Goal: Information Seeking & Learning: Check status

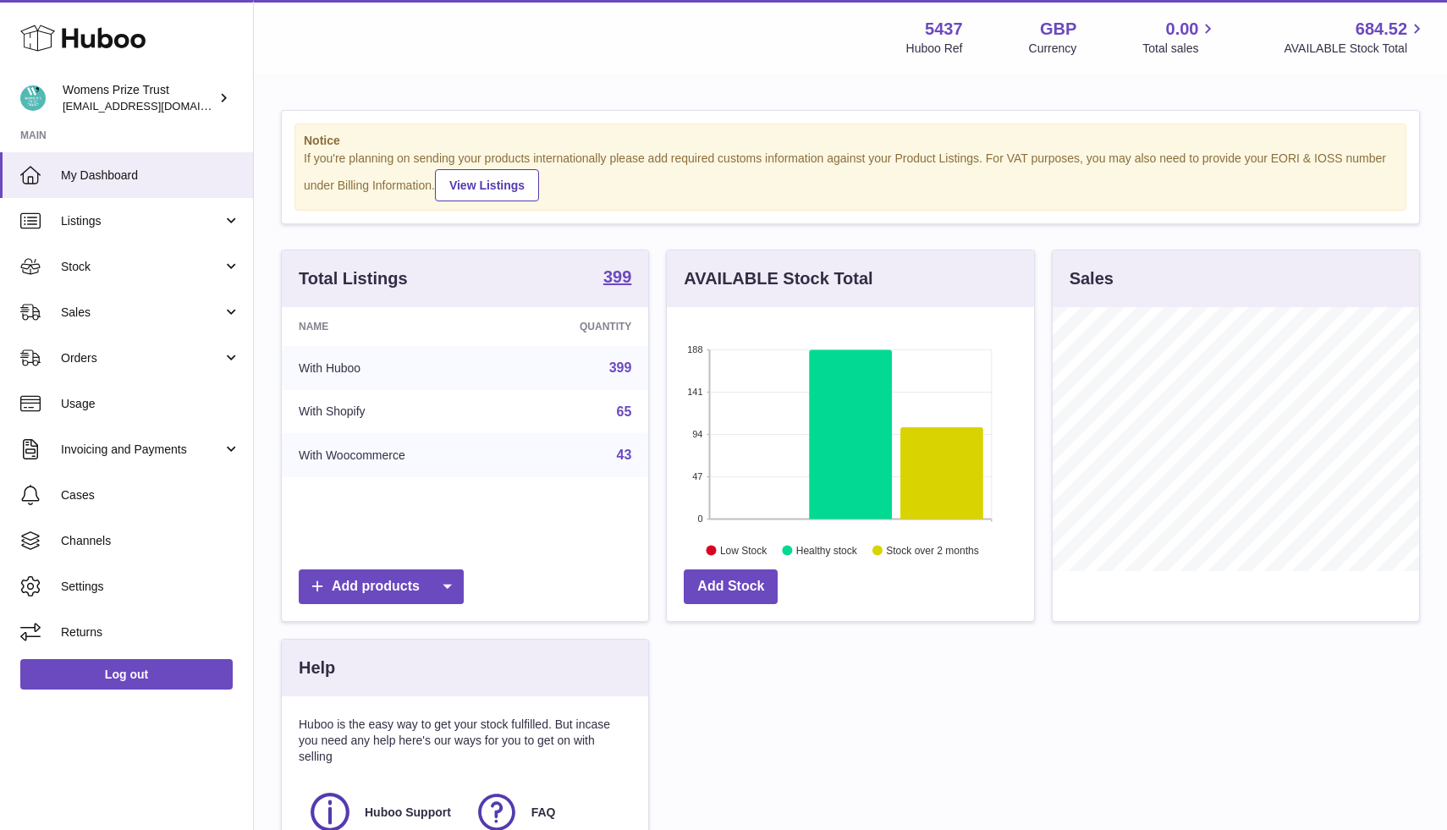
scroll to position [264, 366]
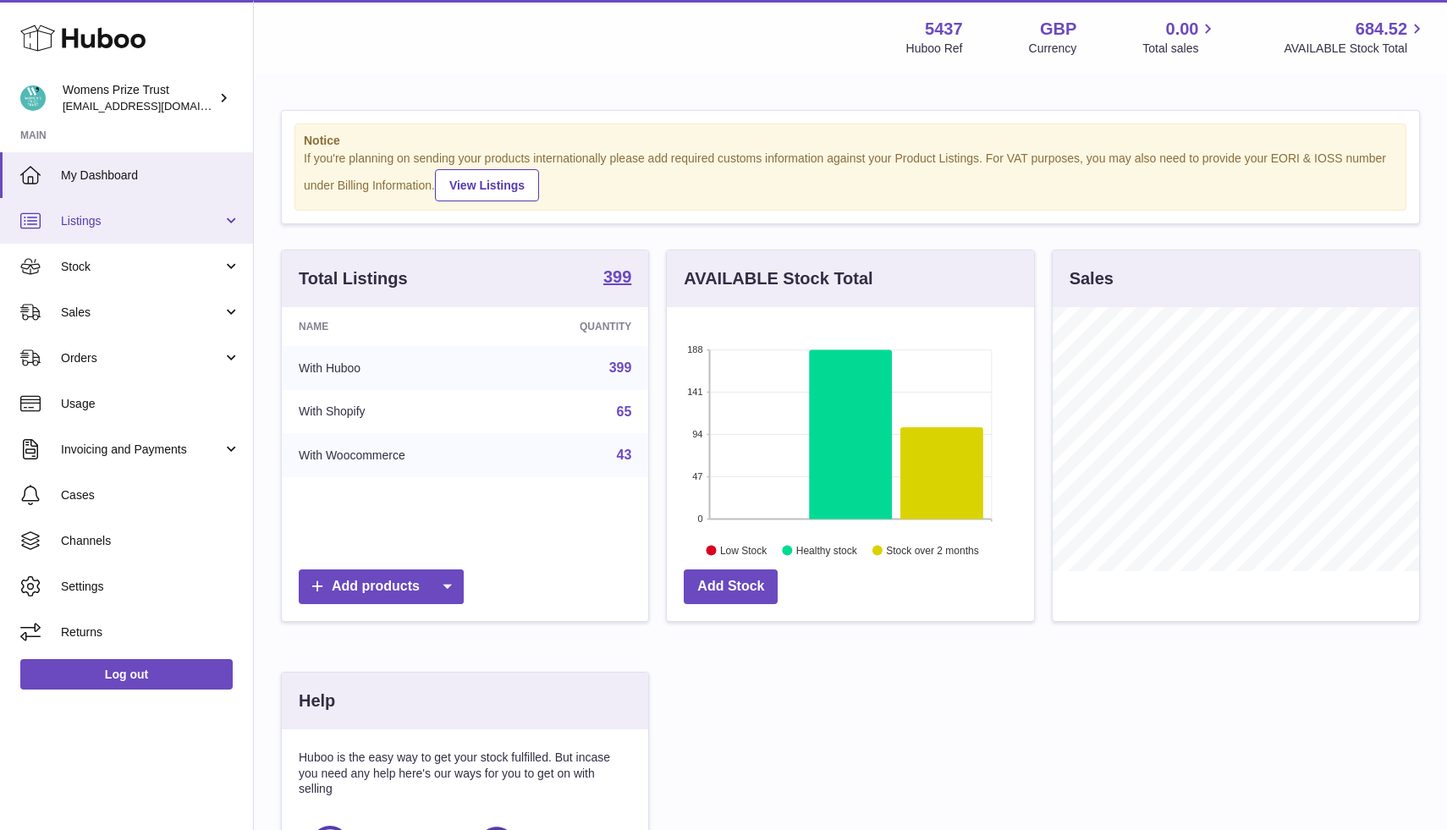
click at [204, 221] on span "Listings" at bounding box center [142, 221] width 162 height 16
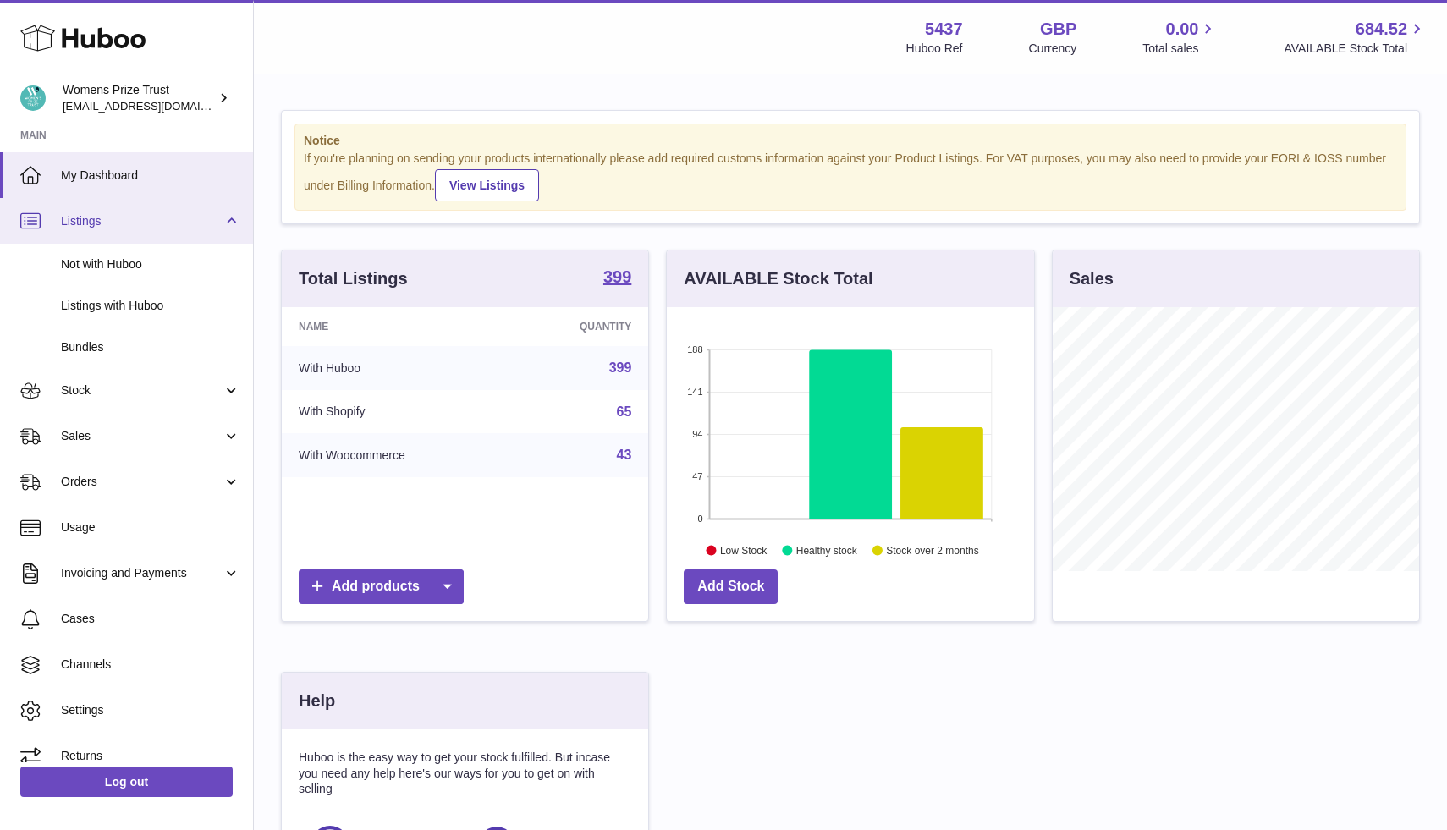
click at [204, 221] on span "Listings" at bounding box center [142, 221] width 162 height 16
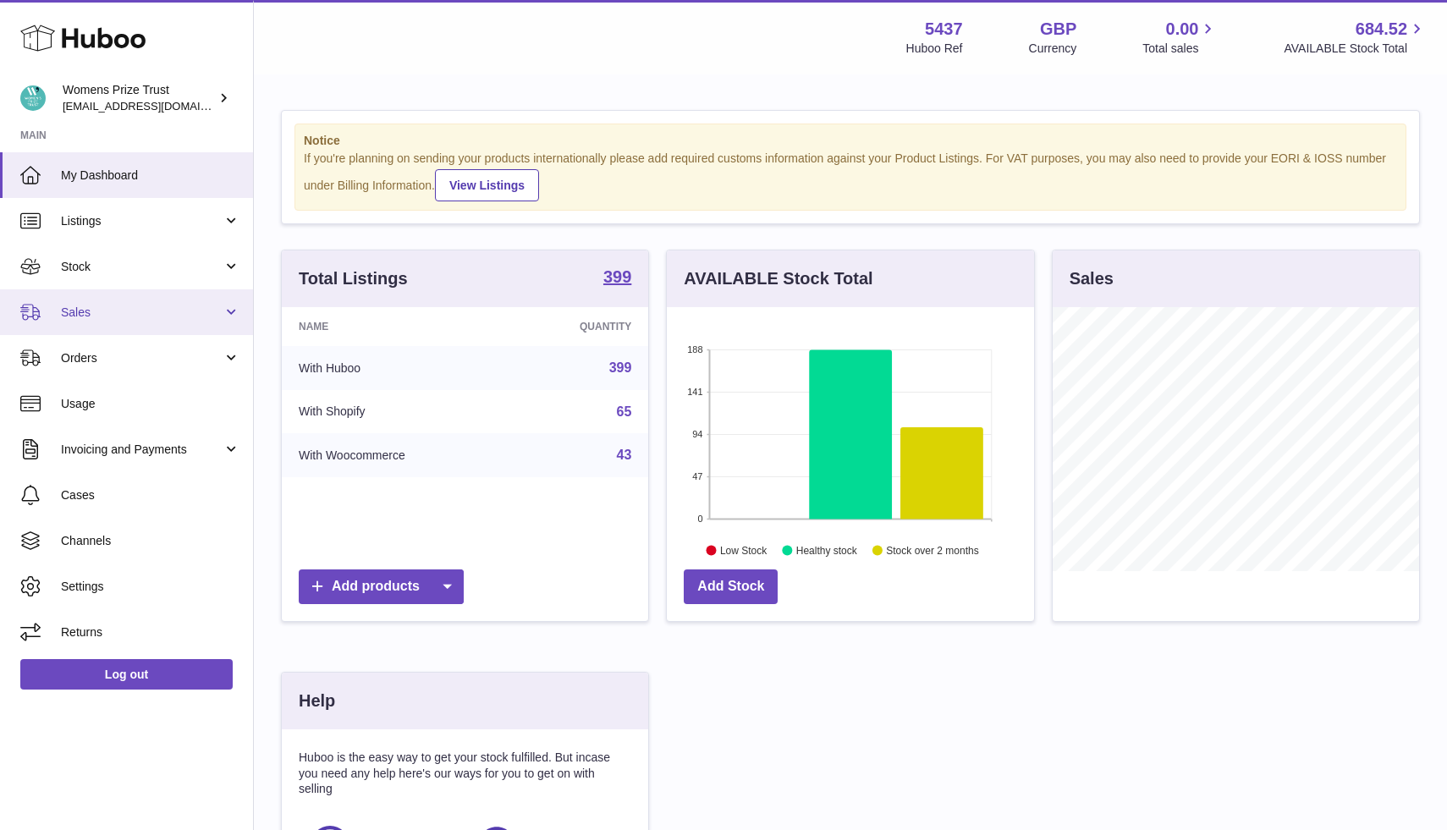
click at [173, 318] on span "Sales" at bounding box center [142, 313] width 162 height 16
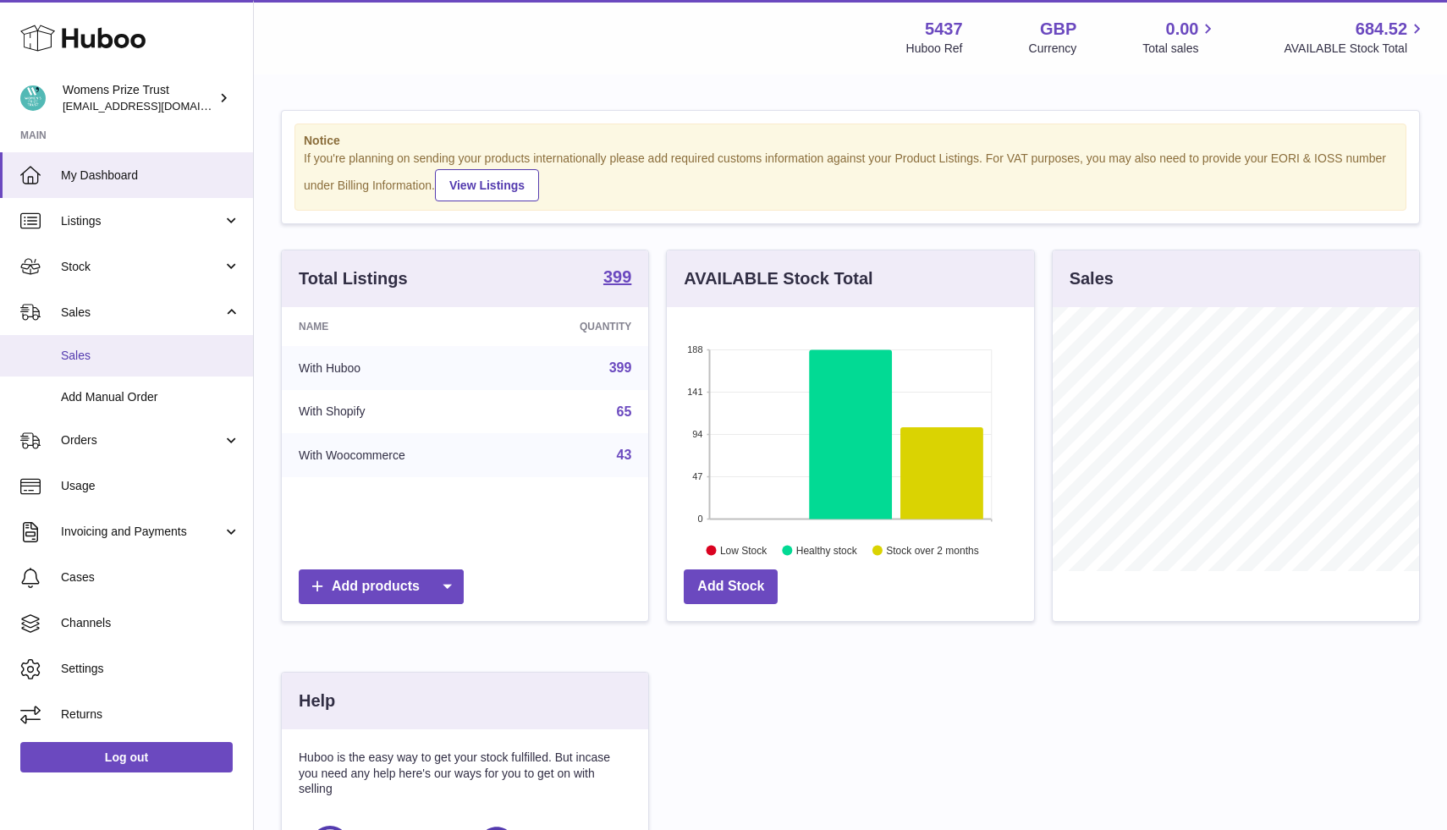
click at [145, 368] on link "Sales" at bounding box center [126, 355] width 253 height 41
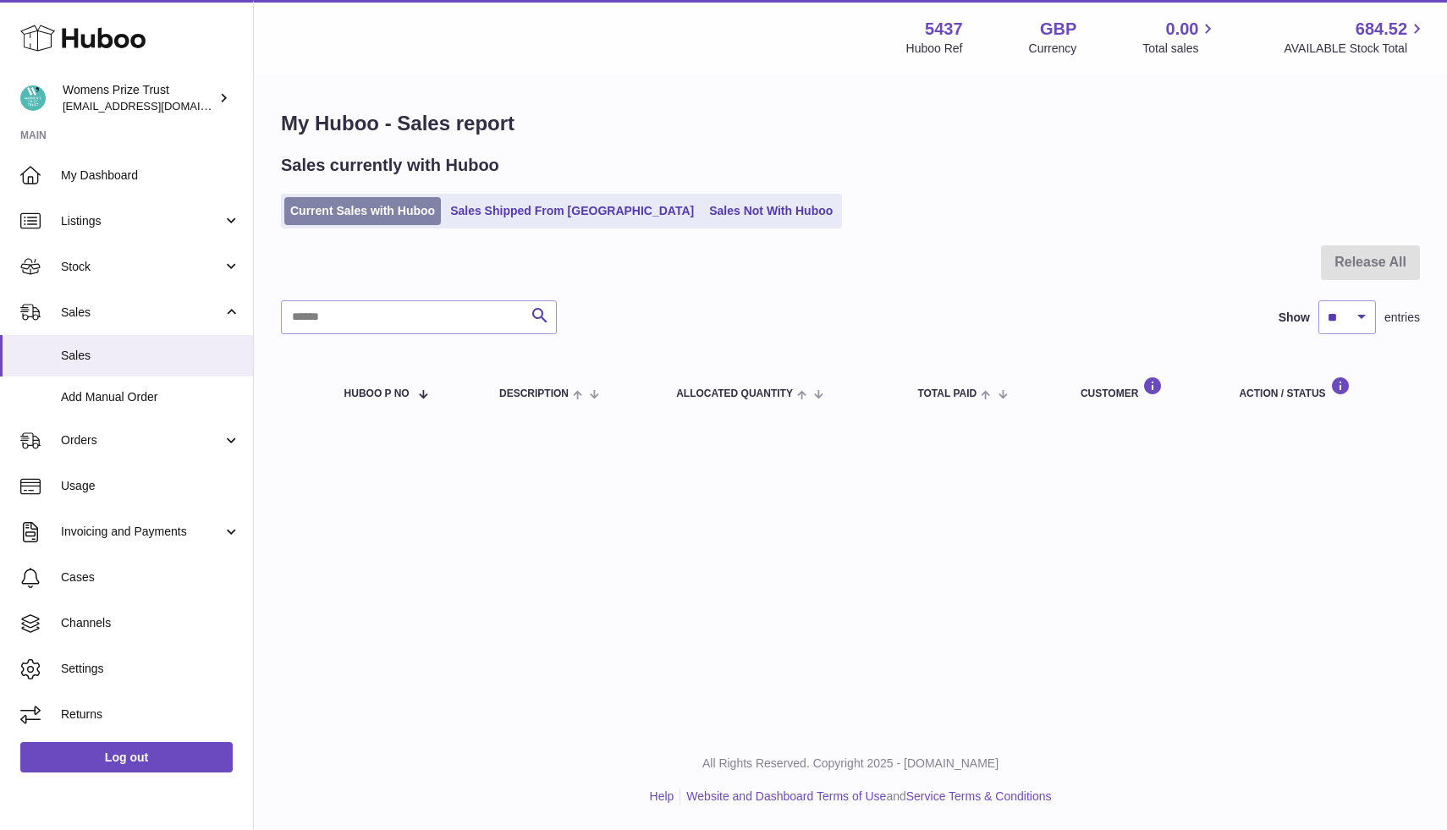
click at [347, 222] on link "Current Sales with Huboo" at bounding box center [362, 211] width 156 height 28
click at [703, 206] on link "Sales Not With Huboo" at bounding box center [770, 211] width 135 height 28
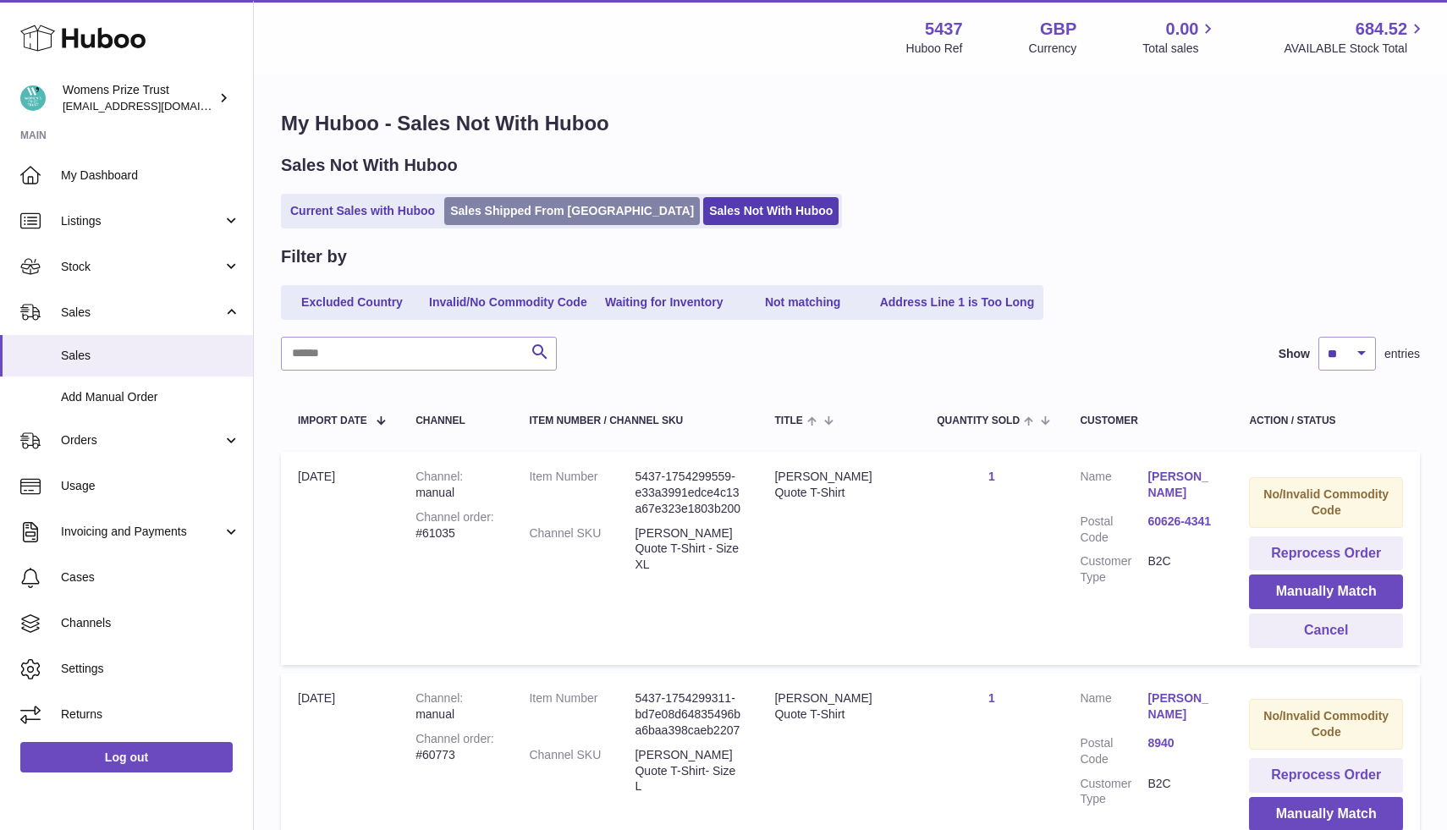
click at [519, 215] on link "Sales Shipped From Huboo" at bounding box center [571, 211] width 255 height 28
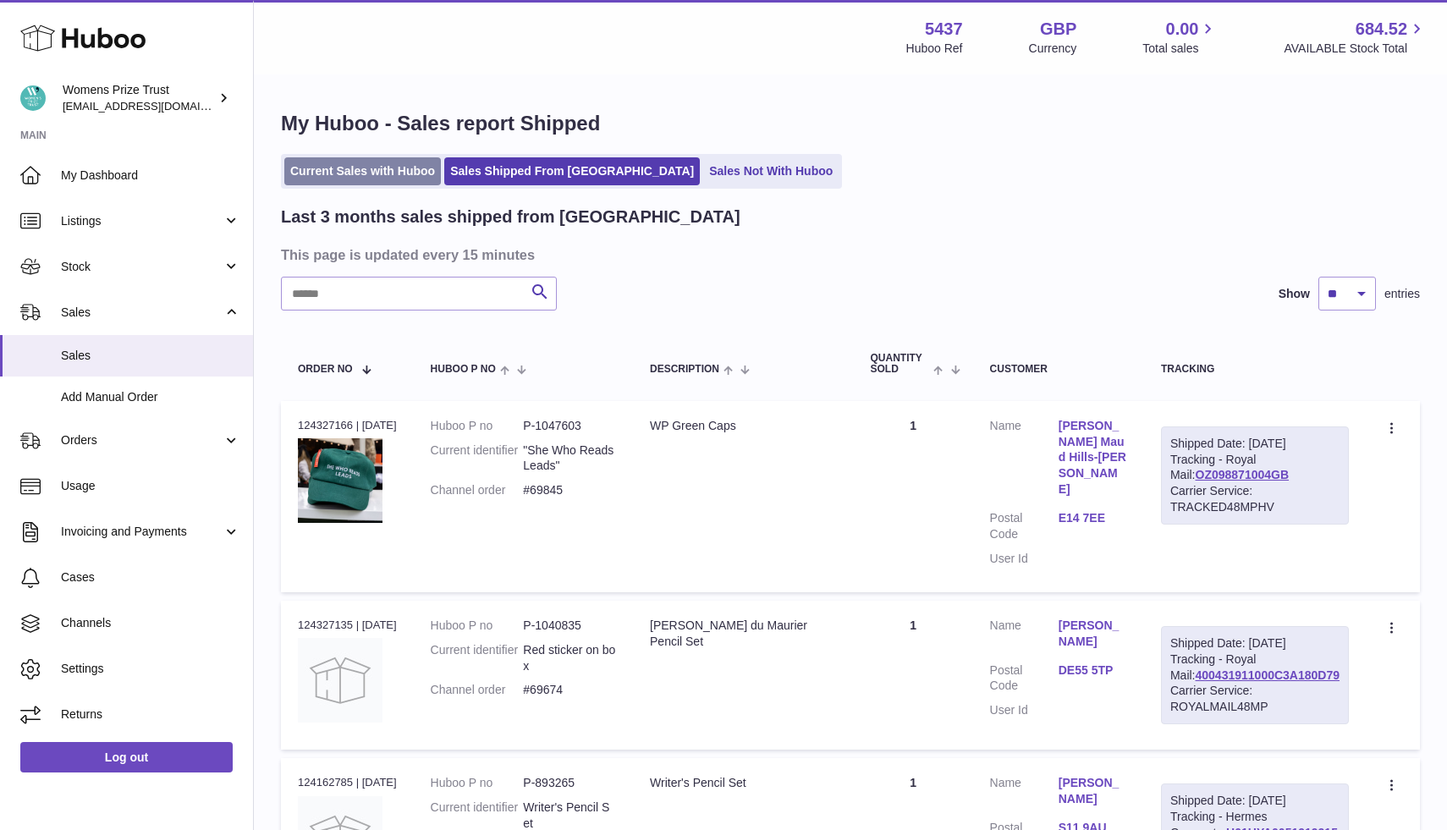
click at [374, 173] on link "Current Sales with Huboo" at bounding box center [362, 171] width 156 height 28
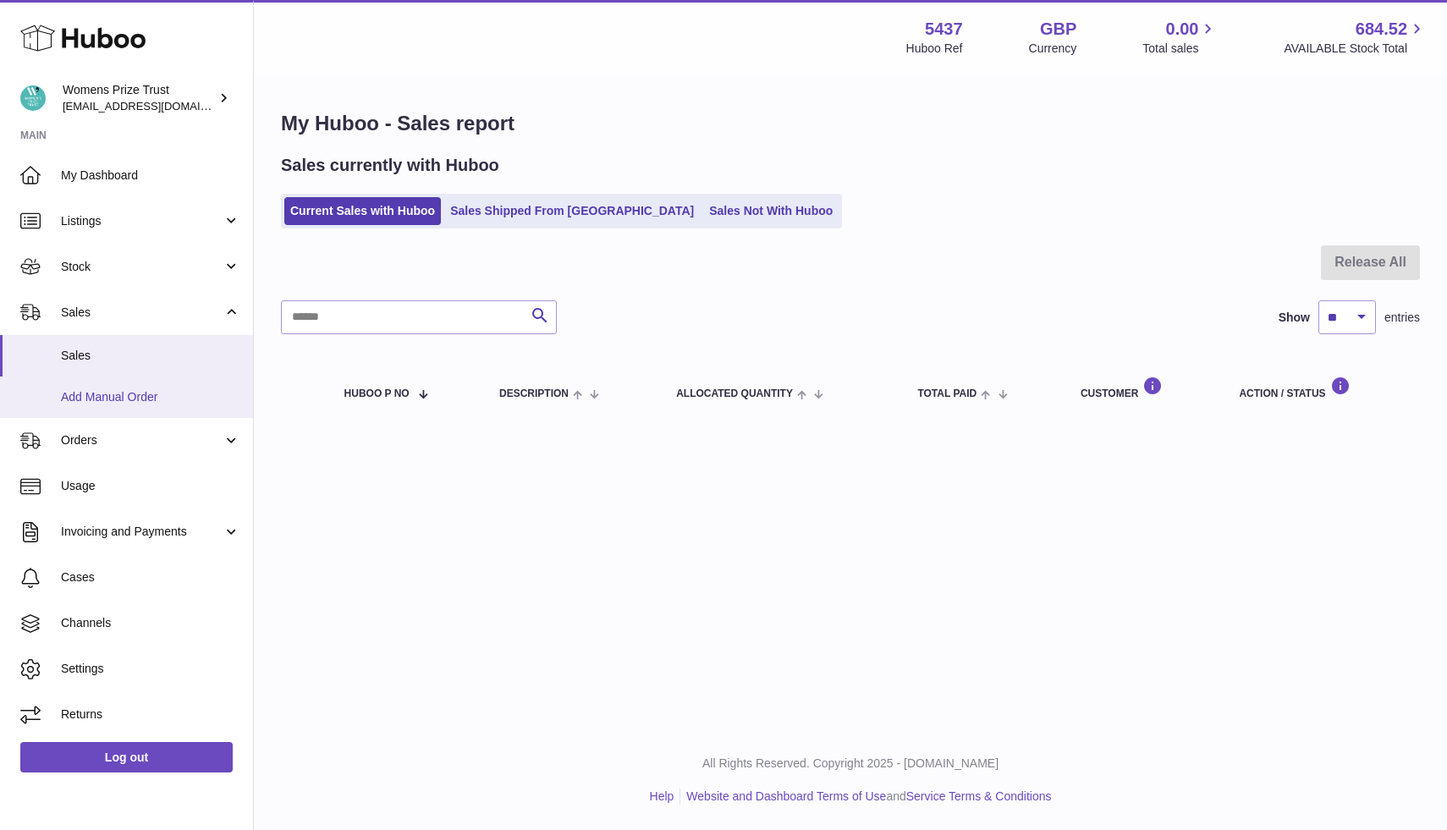
click at [144, 399] on span "Add Manual Order" at bounding box center [150, 397] width 179 height 16
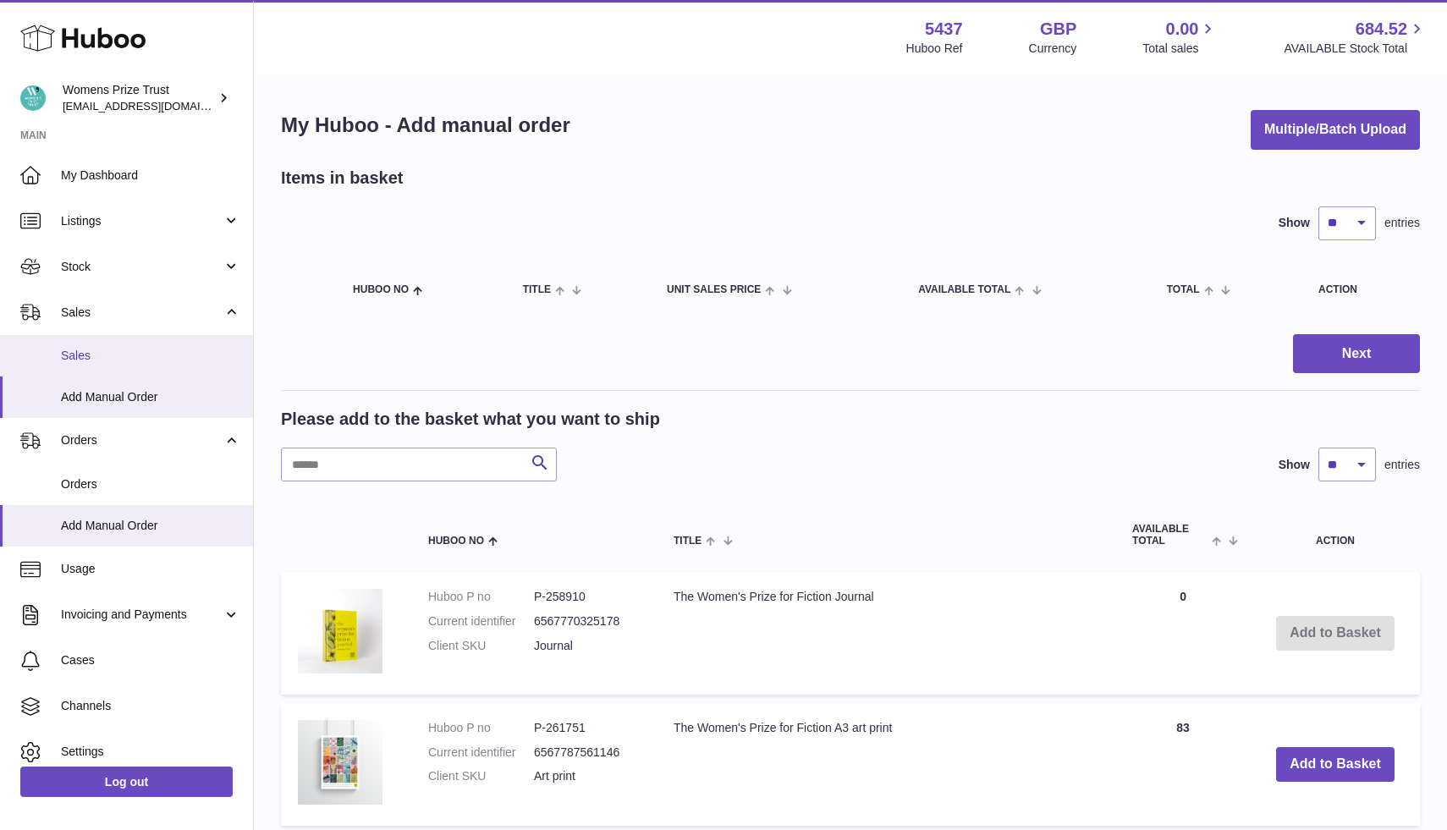
click at [142, 364] on link "Sales" at bounding box center [126, 355] width 253 height 41
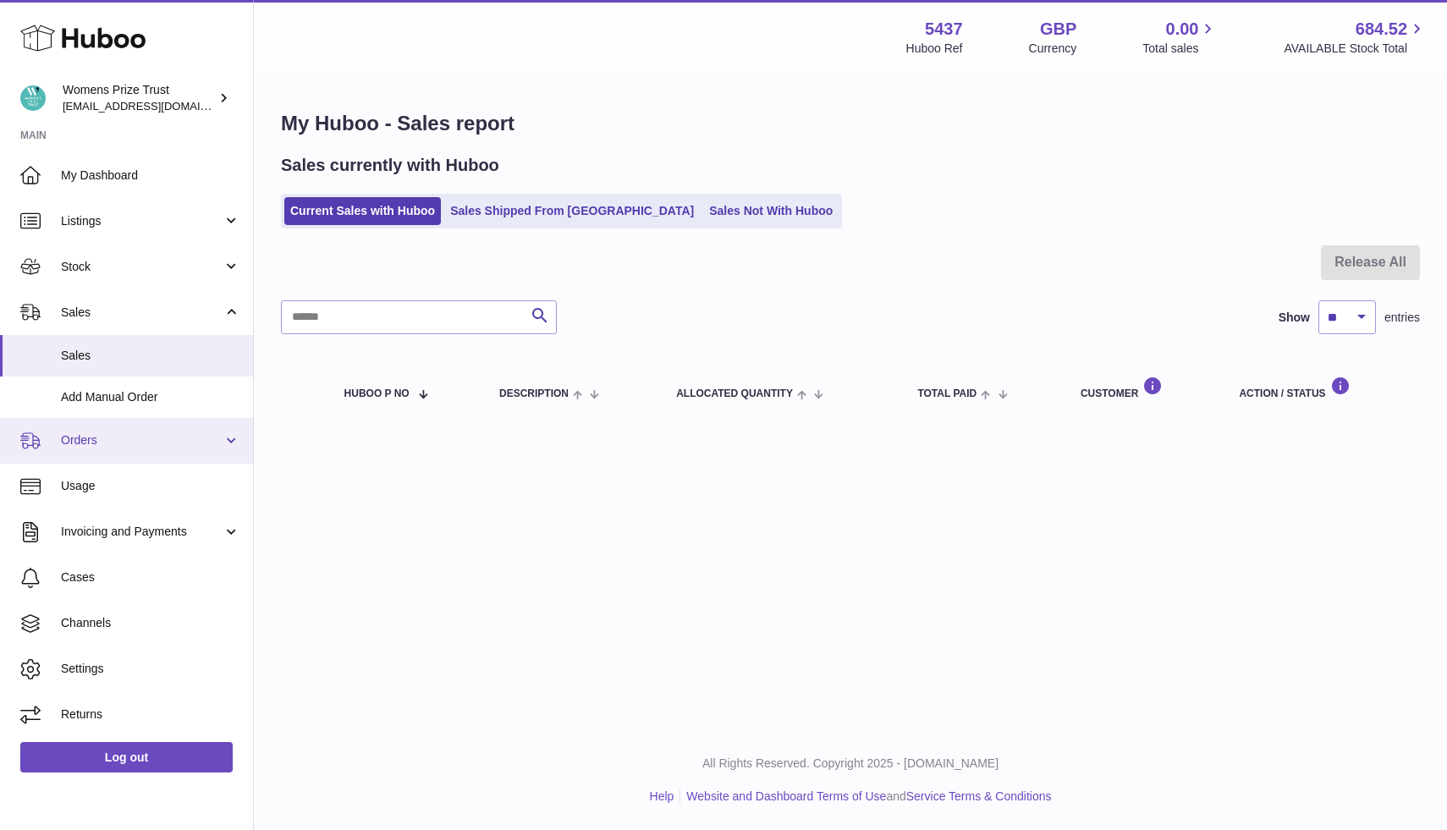
click at [149, 431] on link "Orders" at bounding box center [126, 441] width 253 height 46
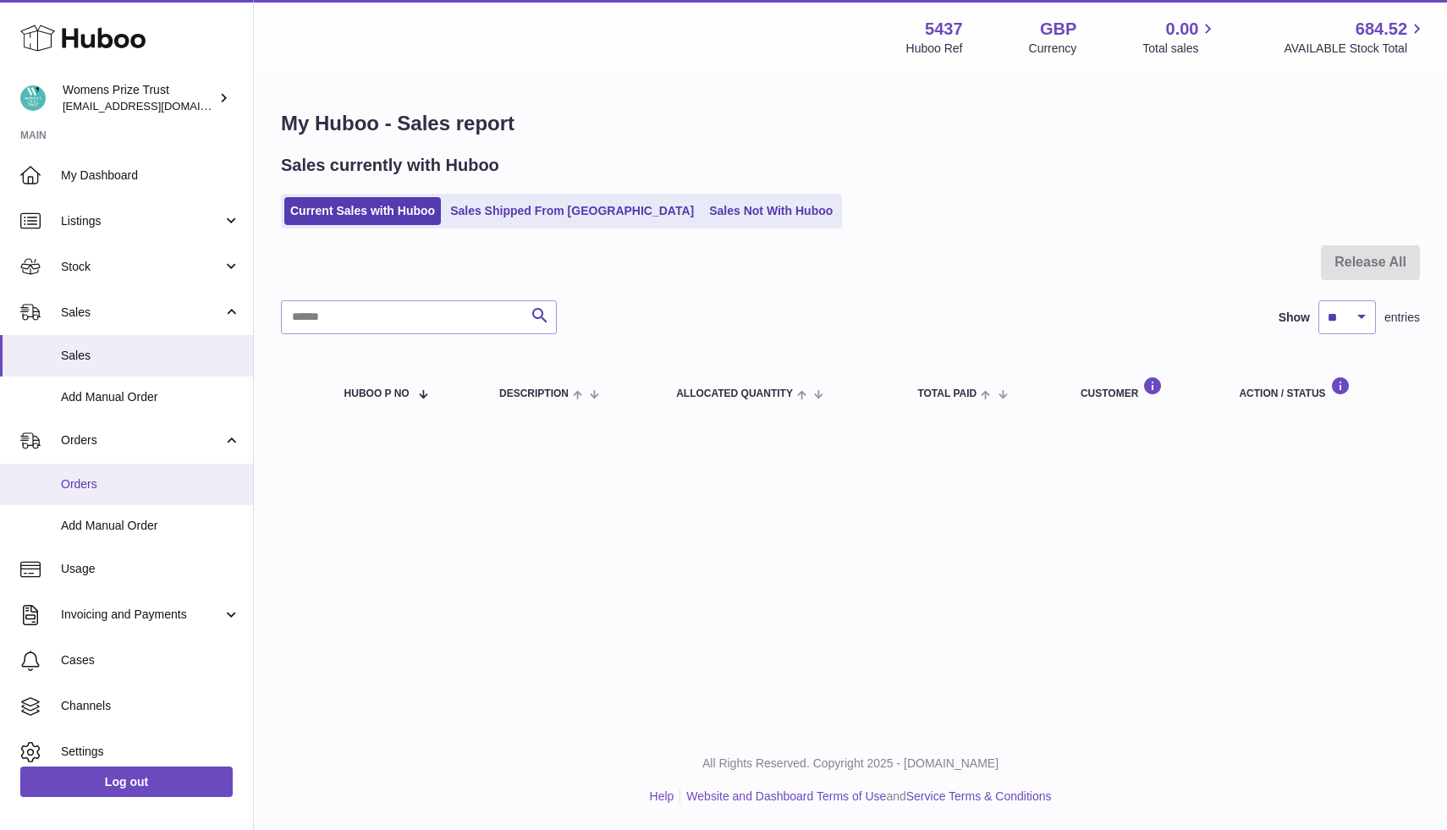
click at [123, 494] on link "Orders" at bounding box center [126, 484] width 253 height 41
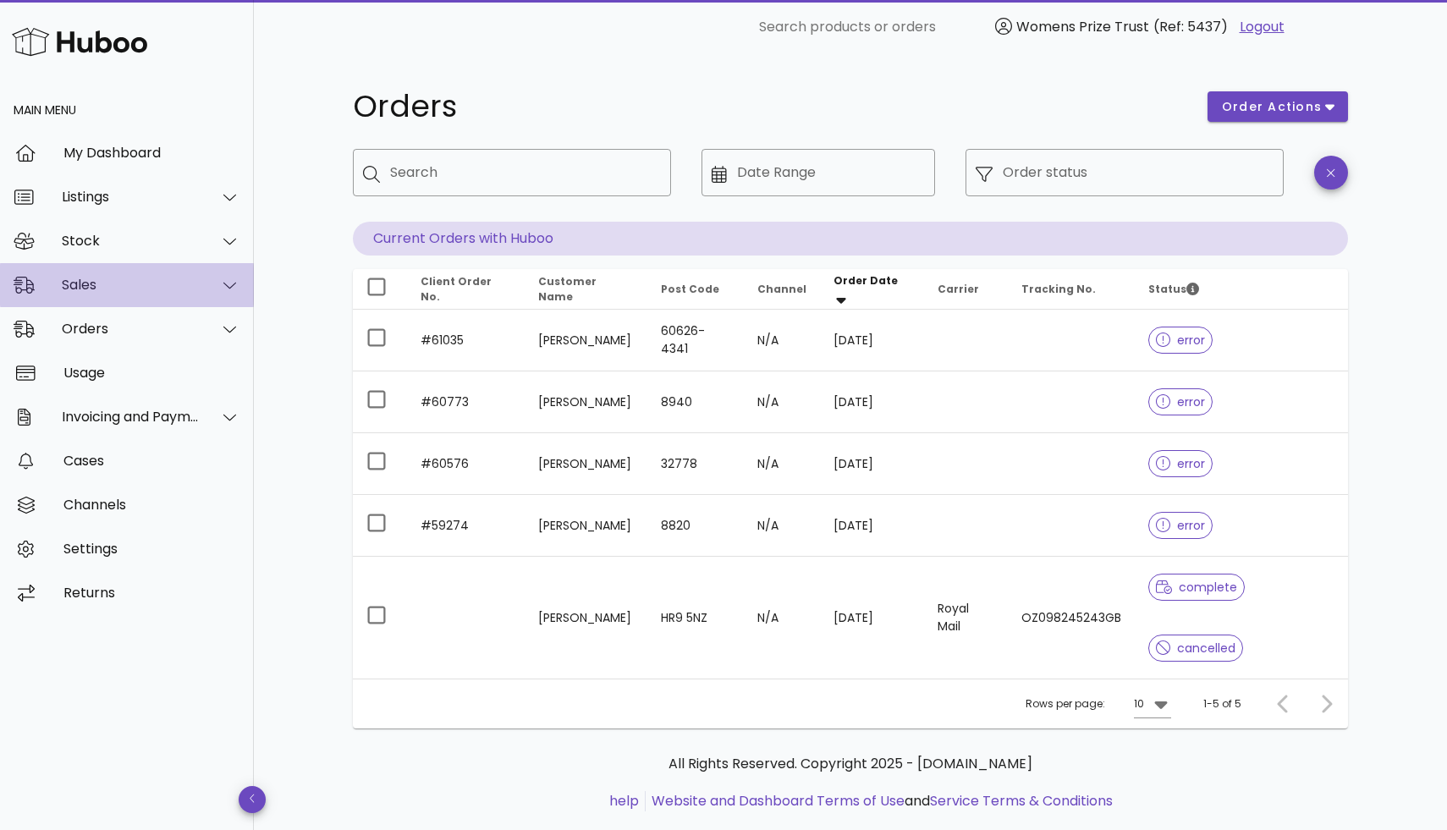
click at [219, 283] on div at bounding box center [229, 284] width 21 height 15
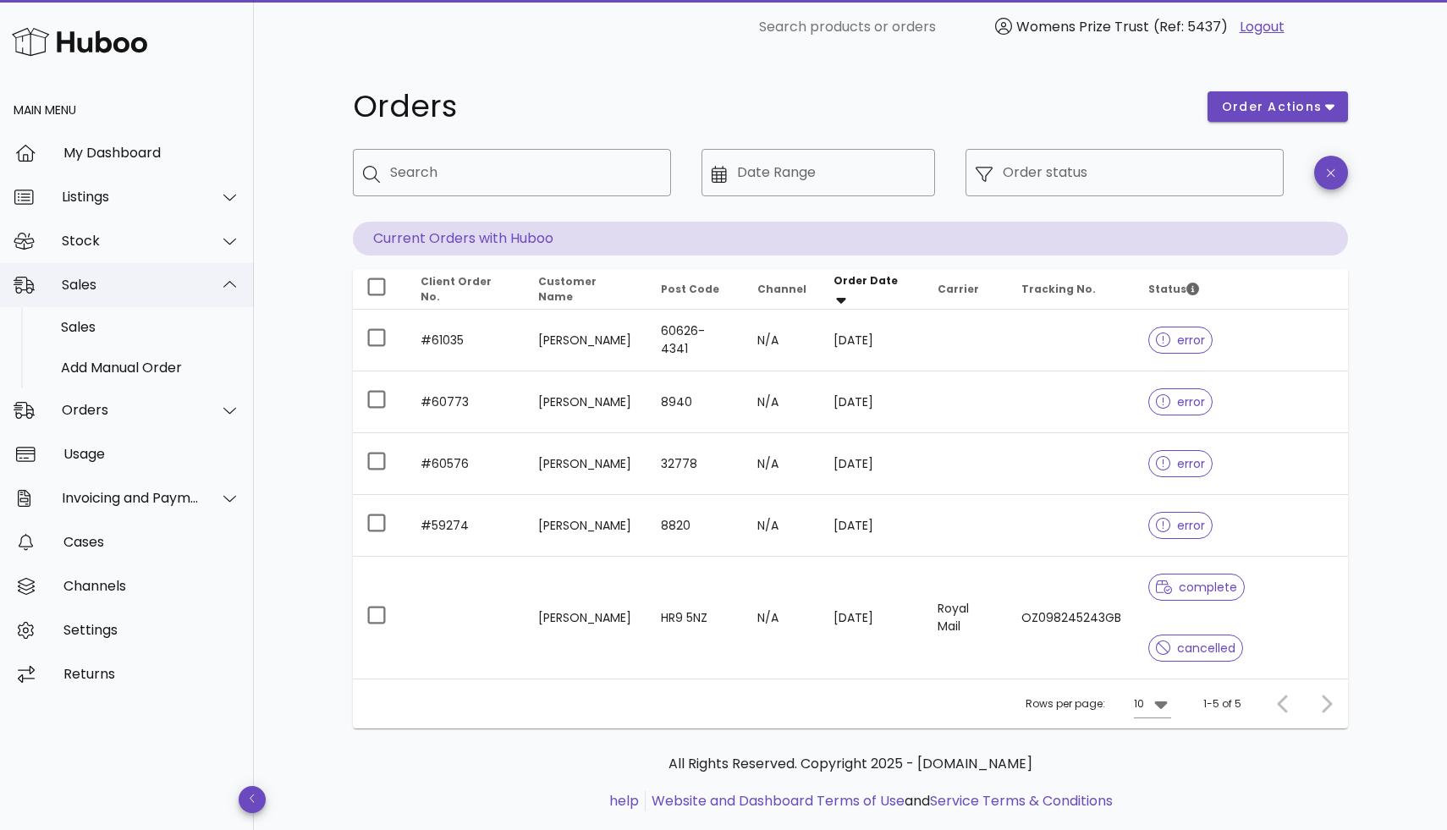
click at [219, 283] on div at bounding box center [229, 284] width 21 height 15
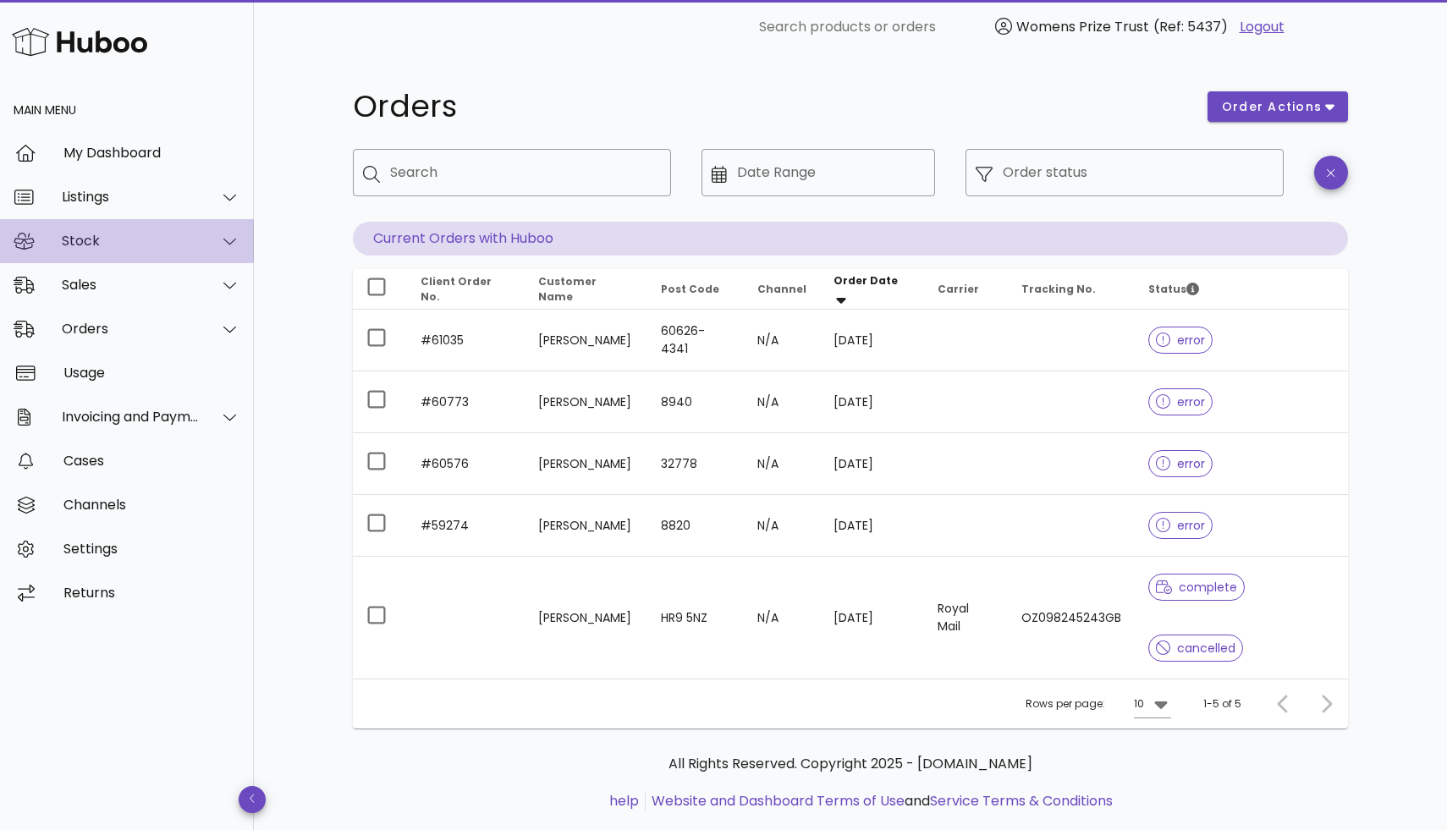
click at [225, 241] on icon at bounding box center [229, 240] width 13 height 15
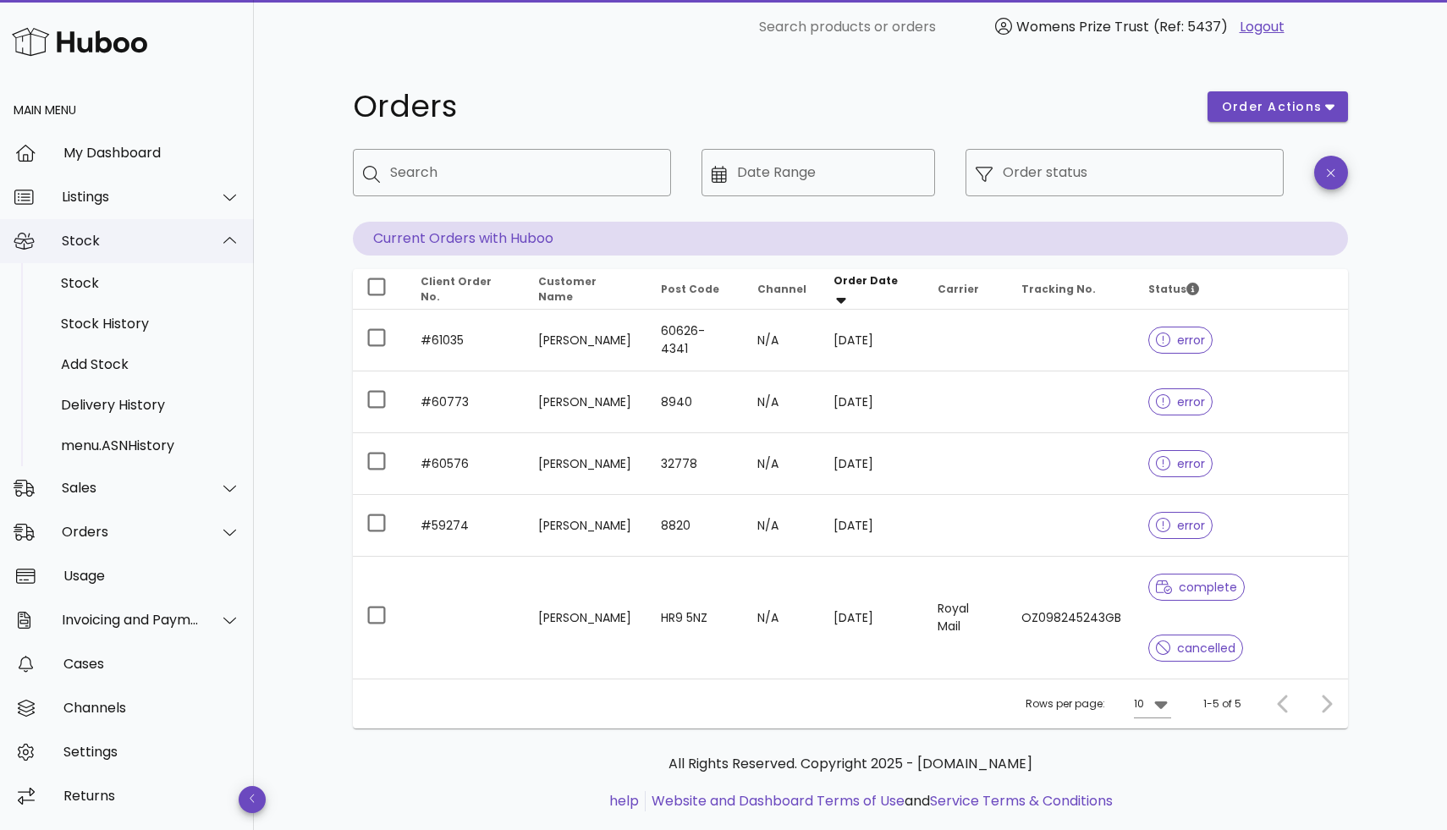
click at [225, 239] on icon at bounding box center [229, 240] width 13 height 15
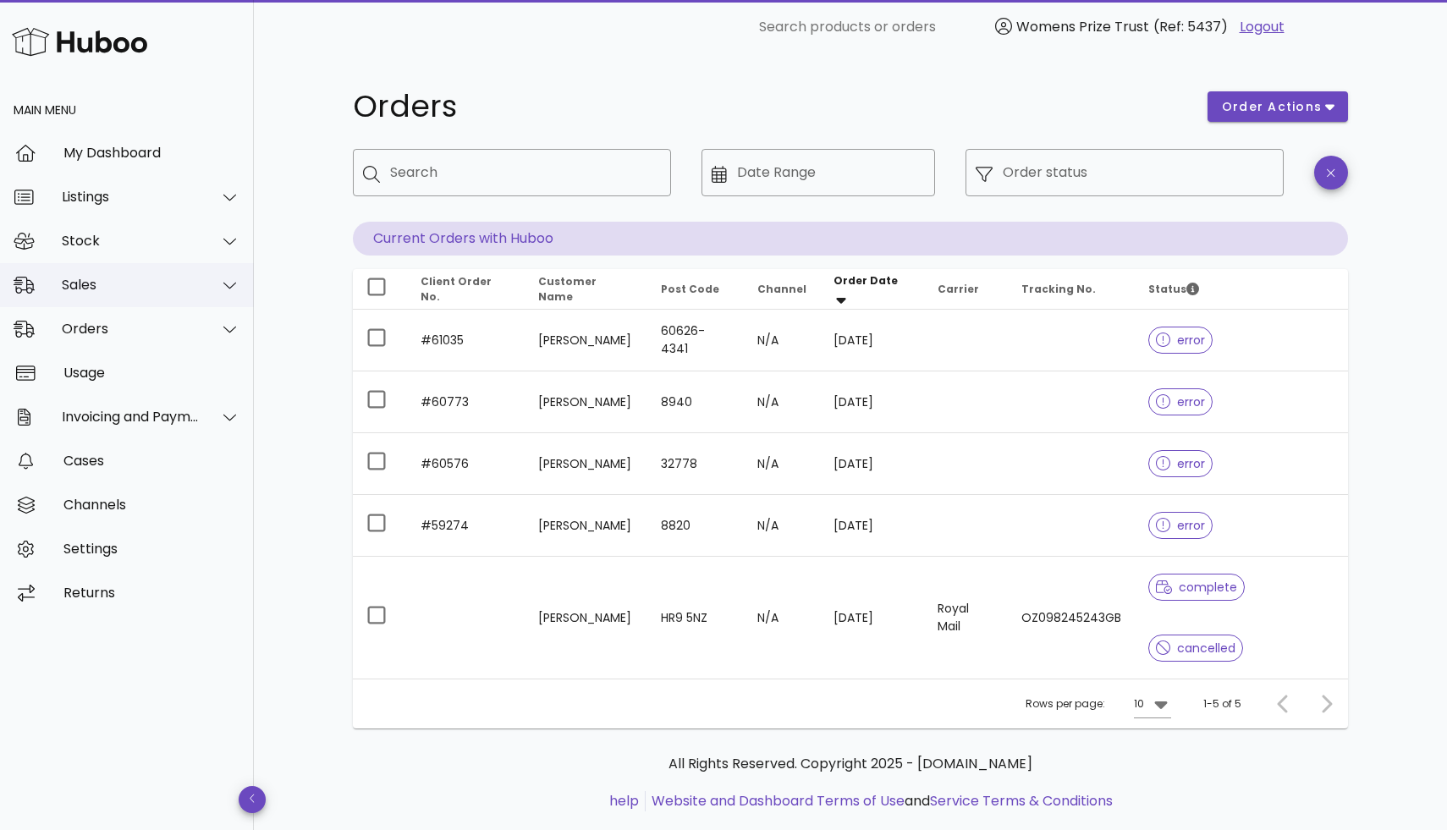
click at [186, 274] on div "Sales" at bounding box center [127, 285] width 254 height 44
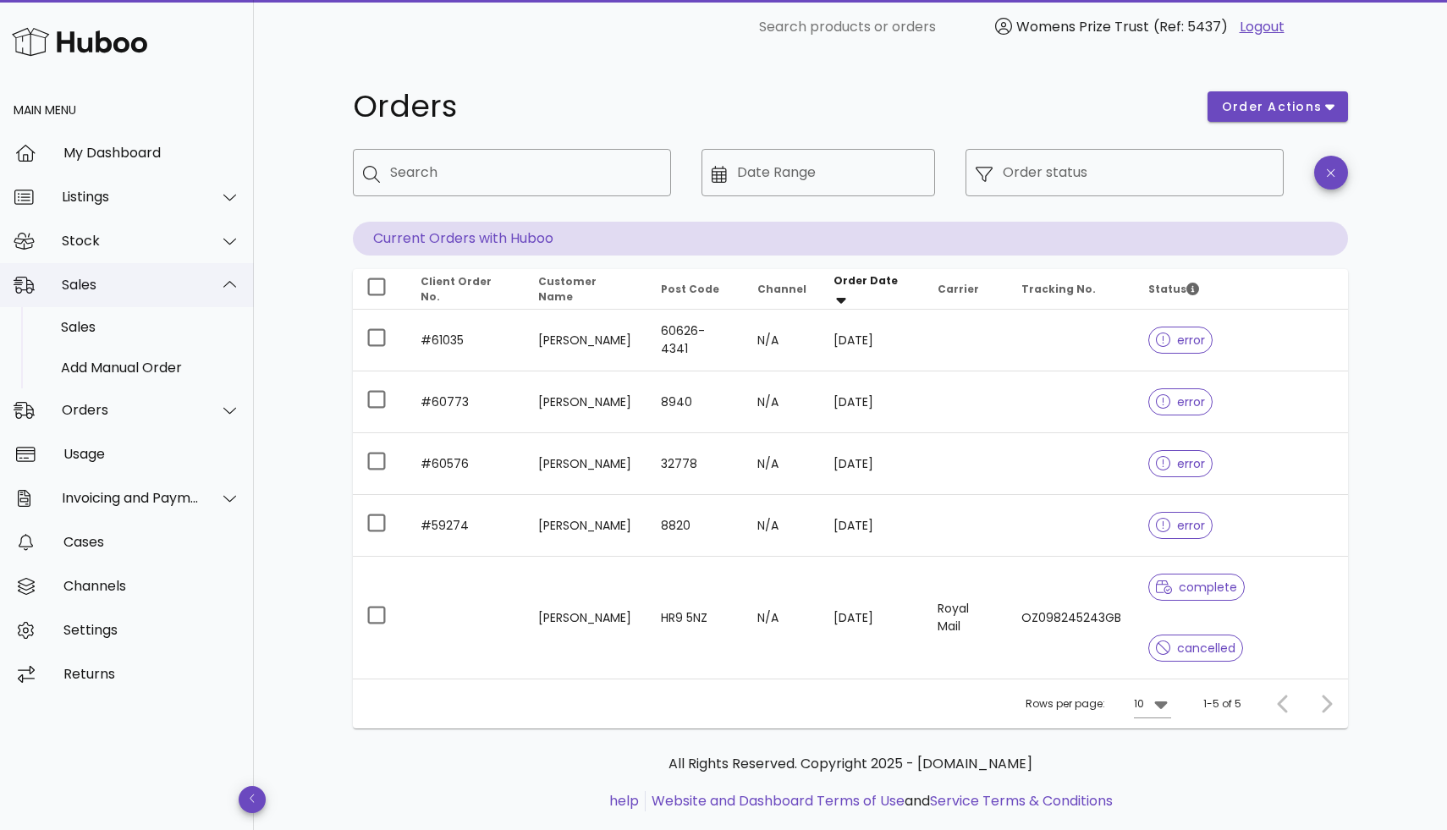
click at [186, 274] on div "Sales" at bounding box center [127, 285] width 254 height 44
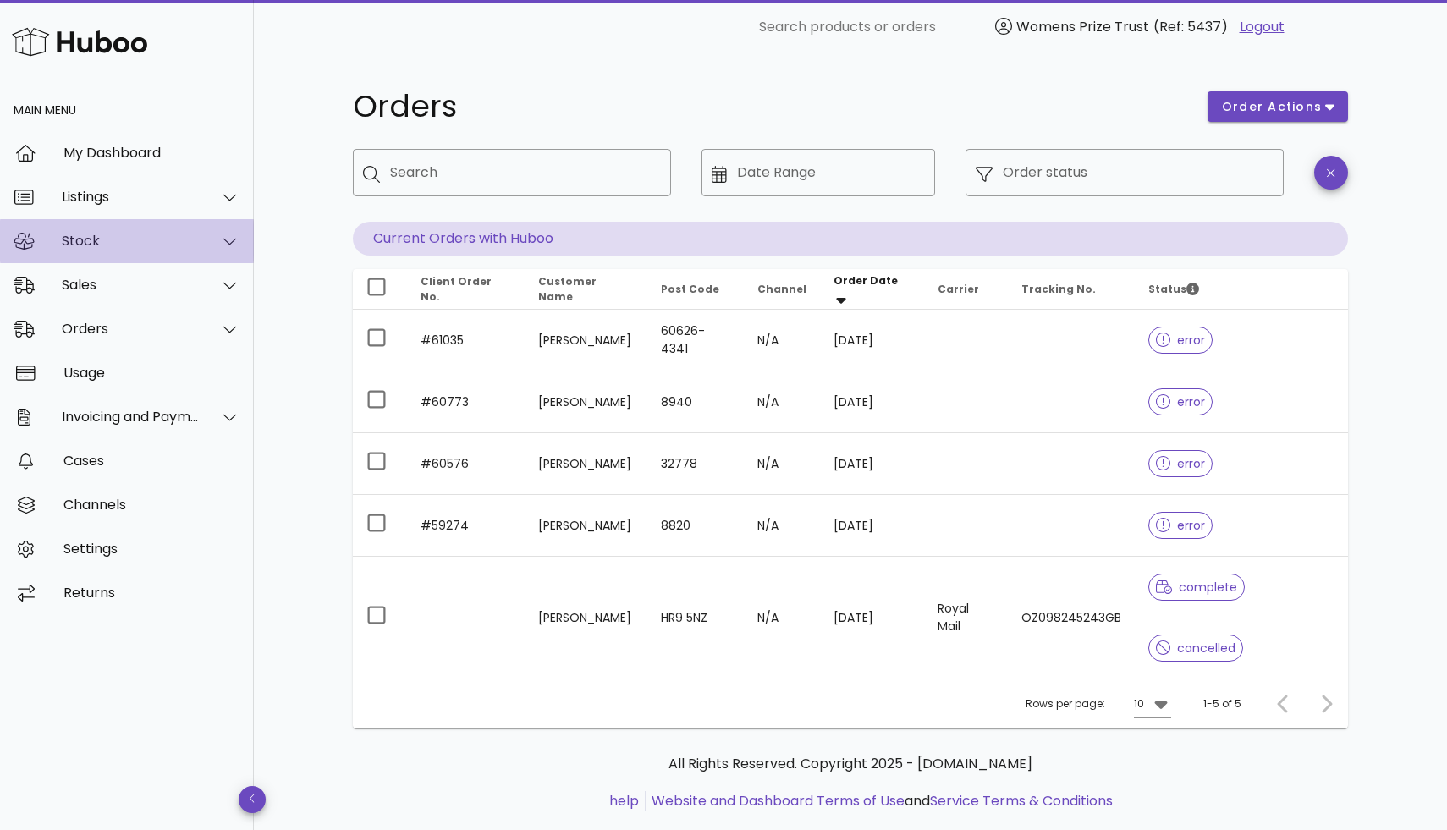
click at [187, 245] on div "Stock" at bounding box center [131, 241] width 138 height 16
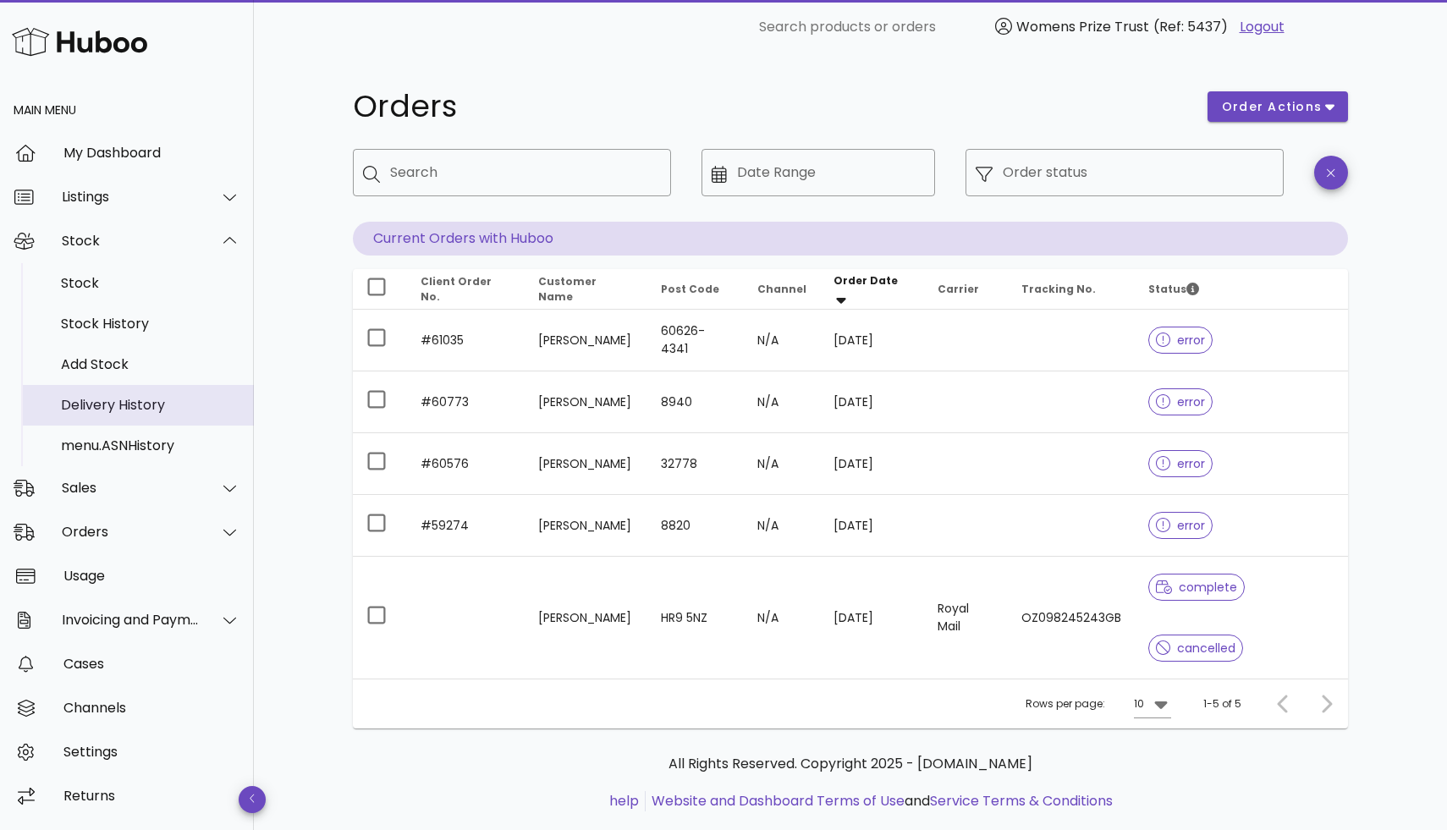
click at [140, 405] on div "Delivery History" at bounding box center [150, 405] width 179 height 16
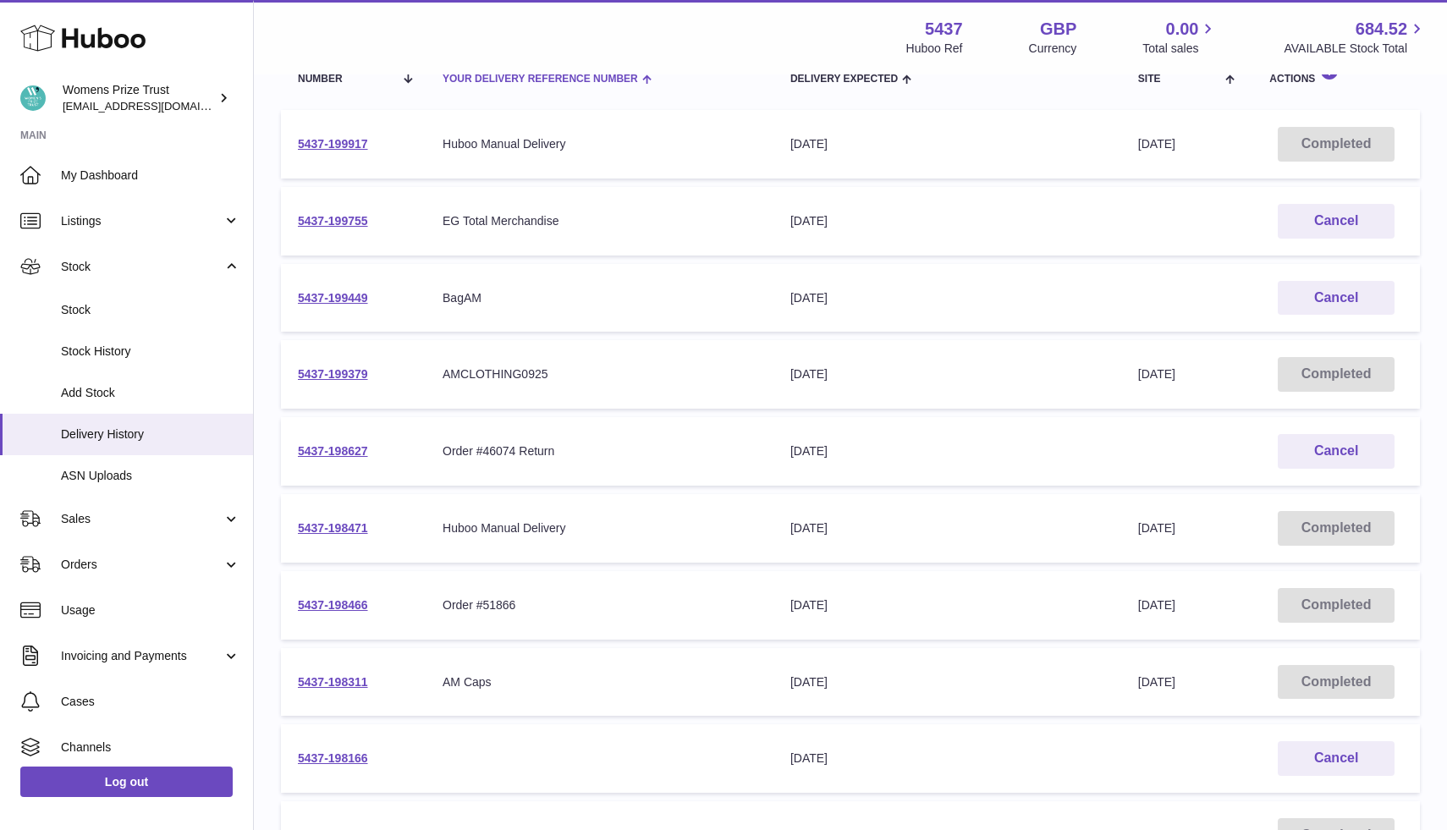
scroll to position [226, 0]
click at [232, 266] on link "Stock" at bounding box center [126, 267] width 253 height 46
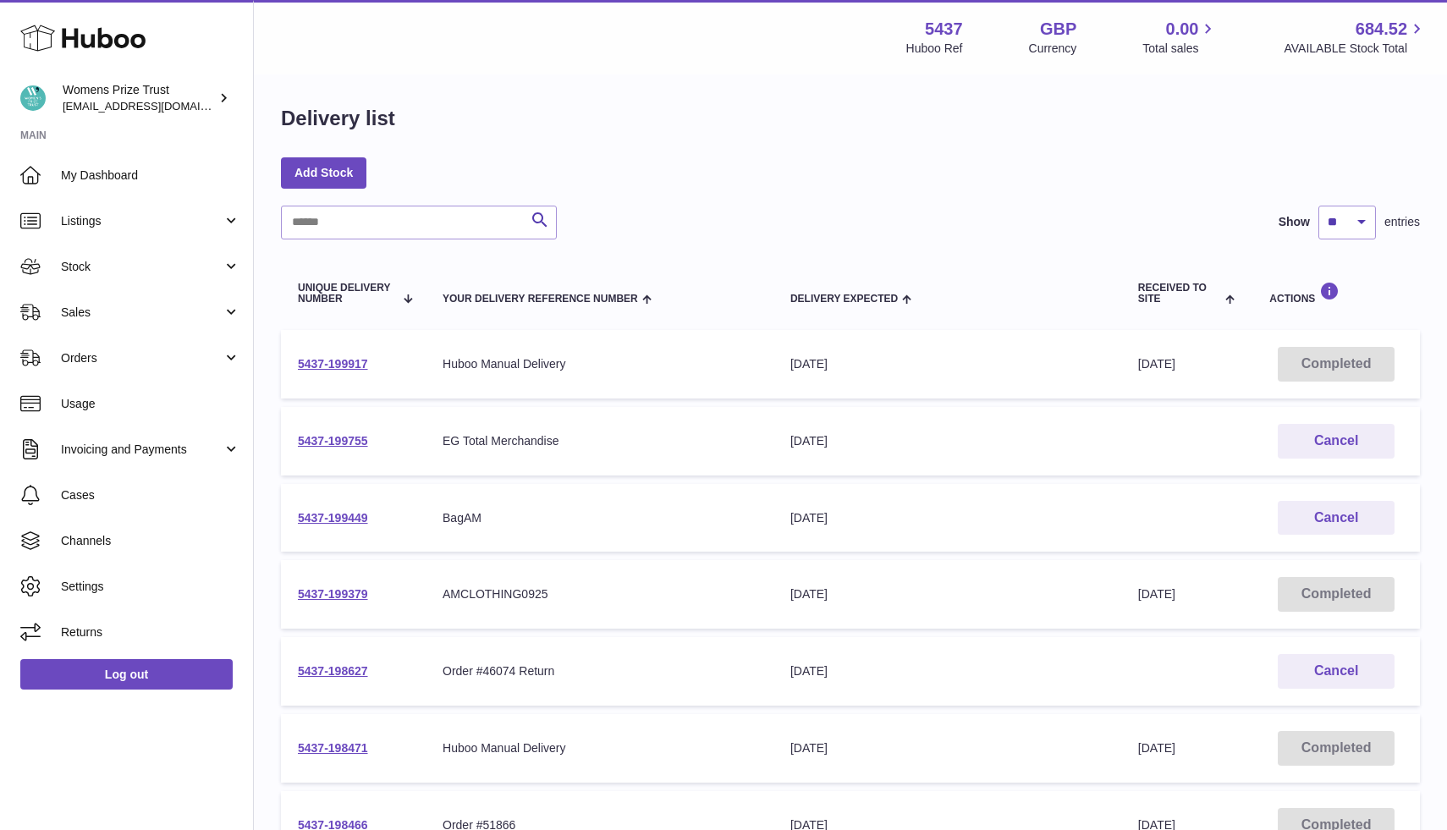
scroll to position [0, 0]
